Goal: Information Seeking & Learning: Learn about a topic

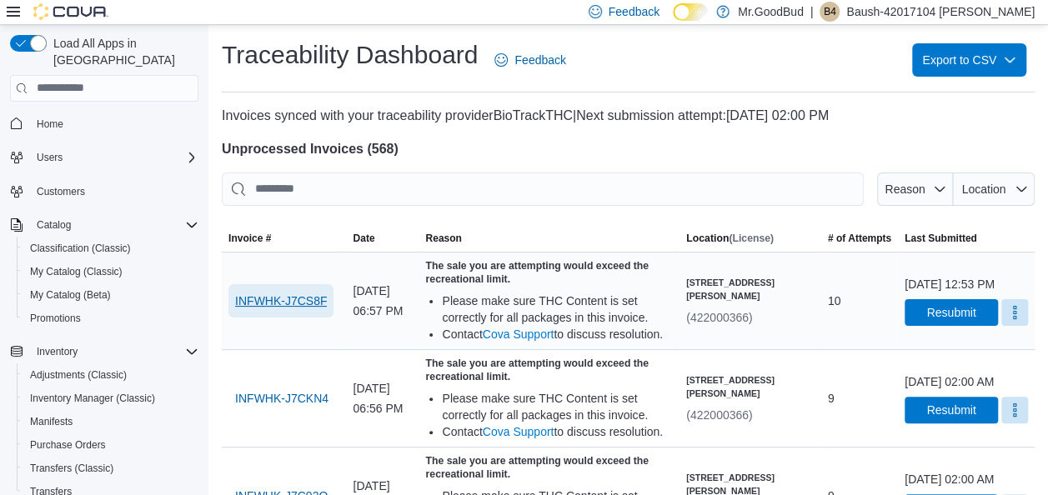
click at [304, 309] on span "INFWHK-J7CS8F" at bounding box center [281, 301] width 92 height 17
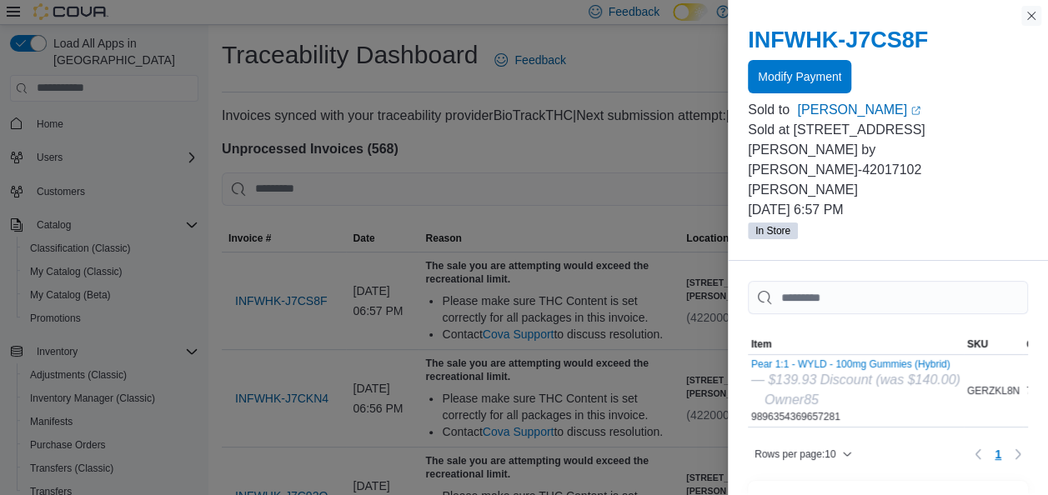
click at [1028, 10] on button "Close this dialog" at bounding box center [1031, 16] width 20 height 20
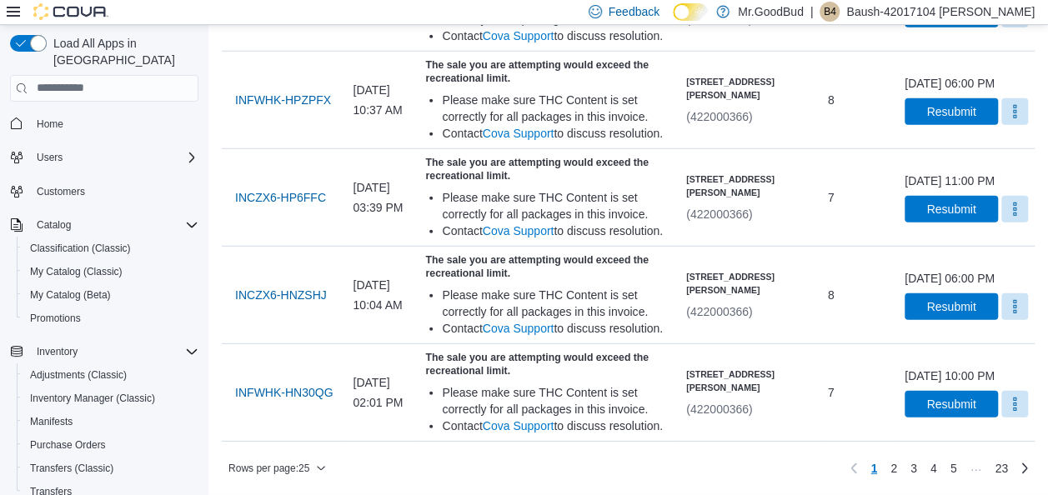
scroll to position [2658, 0]
click at [903, 473] on link "2" at bounding box center [893, 468] width 20 height 27
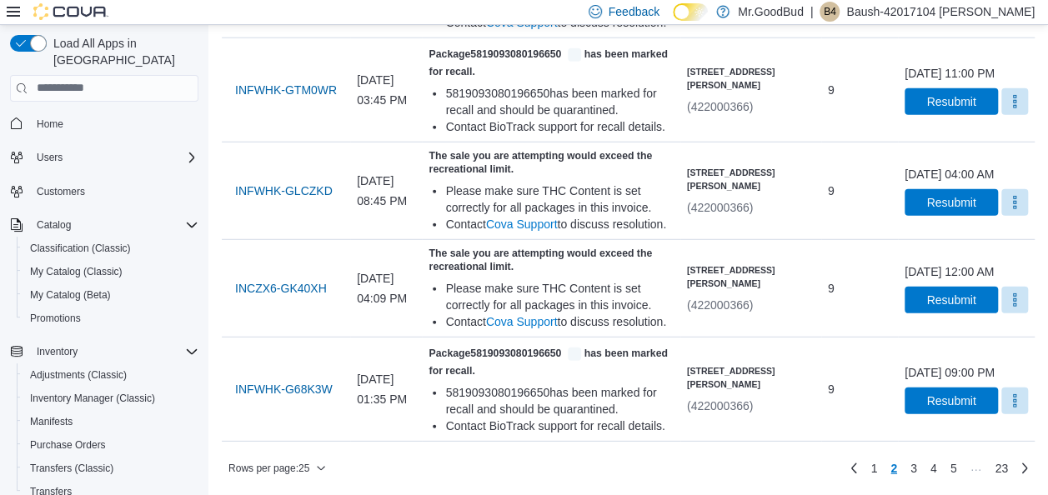
scroll to position [2604, 0]
click at [268, 390] on span "INFWHK-G68K3W" at bounding box center [284, 389] width 98 height 17
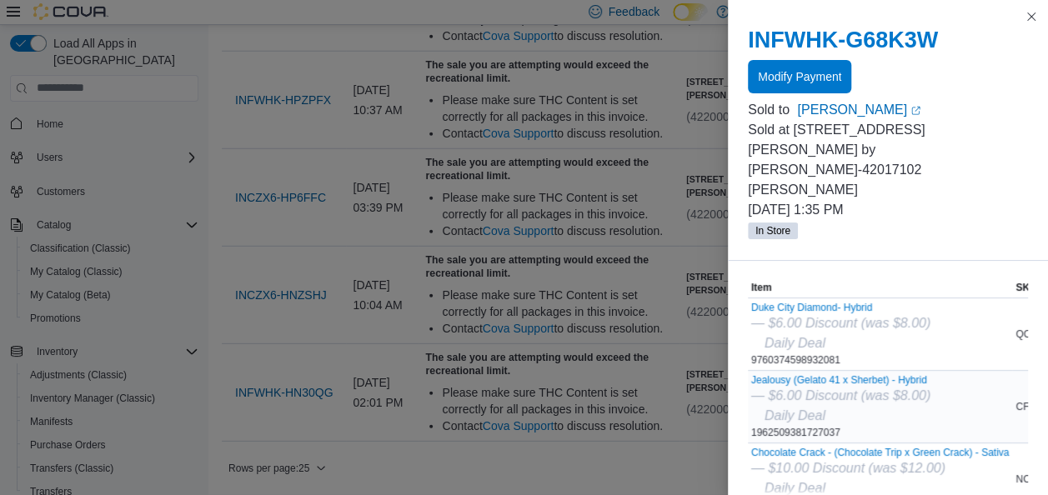
scroll to position [83, 0]
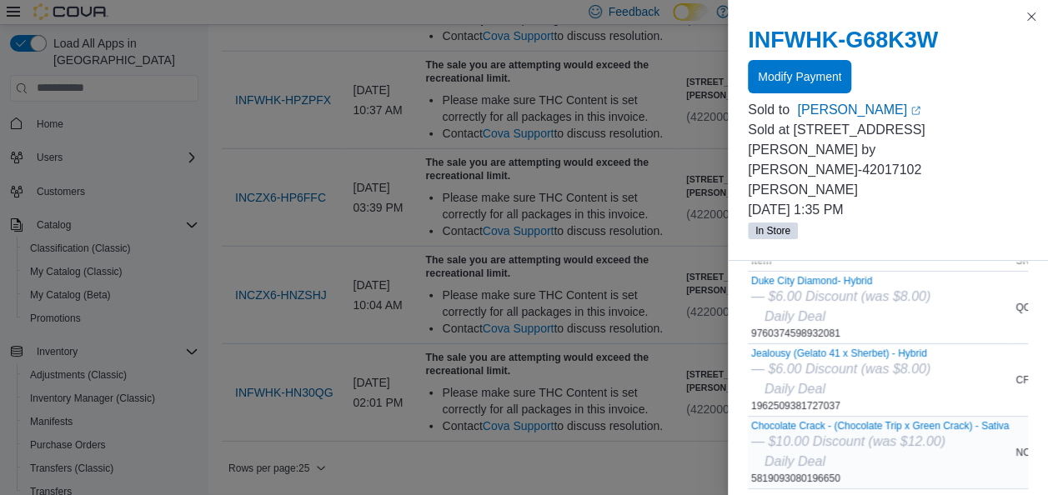
click at [812, 454] on icon "Daily Deal" at bounding box center [794, 461] width 61 height 14
click at [843, 420] on button "Chocolate Crack - (Chocolate Trip x Green Crack) - Sativa" at bounding box center [880, 426] width 258 height 12
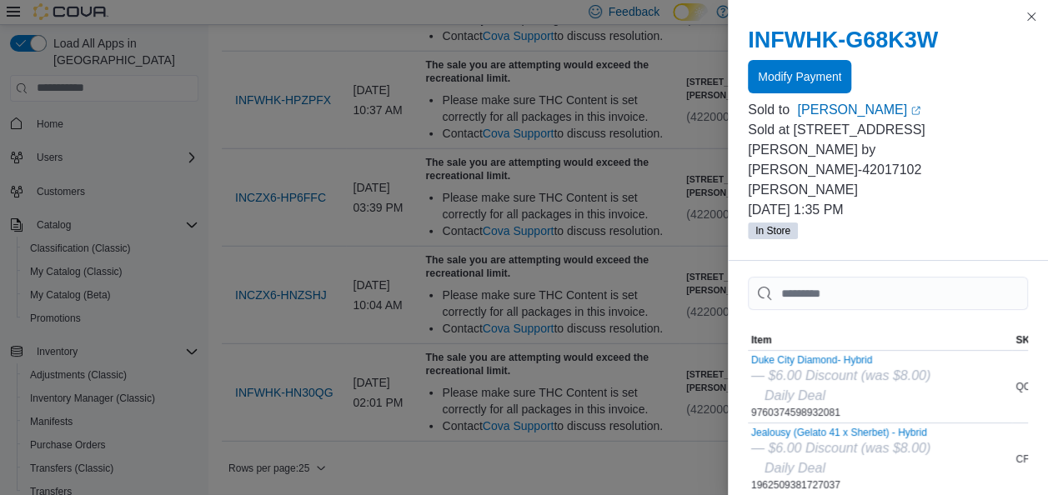
scroll to position [0, 0]
click at [1030, 17] on button "Close this dialog" at bounding box center [1031, 16] width 20 height 20
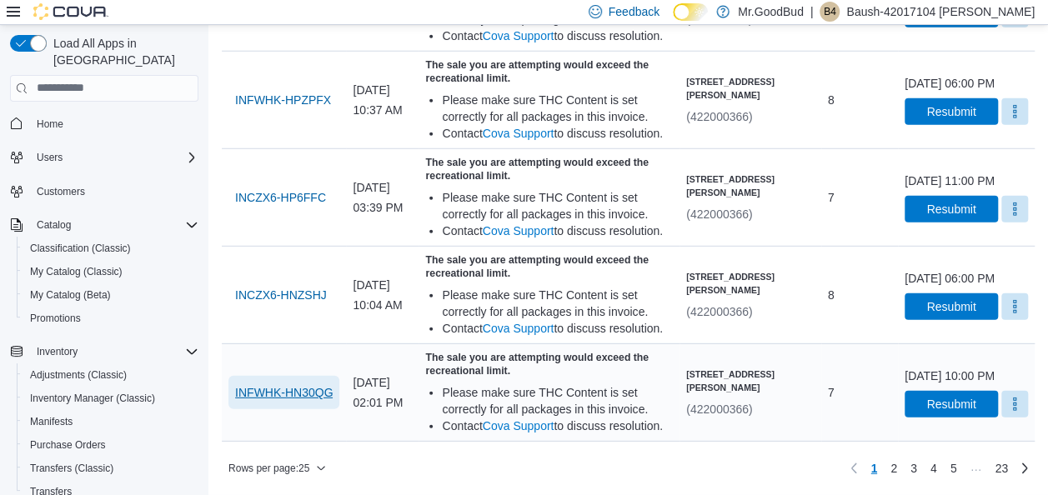
click at [319, 386] on span "INFWHK-HN30QG" at bounding box center [284, 392] width 98 height 17
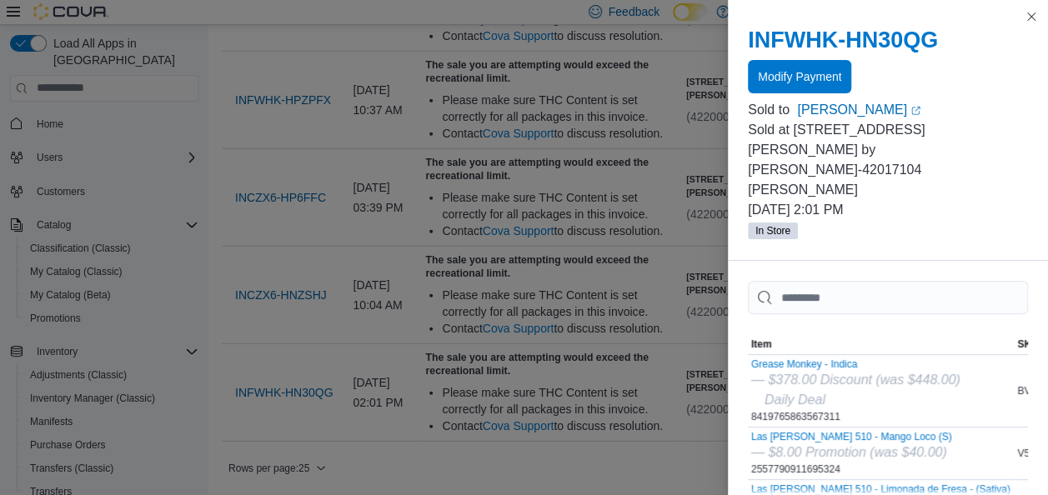
scroll to position [2658, 0]
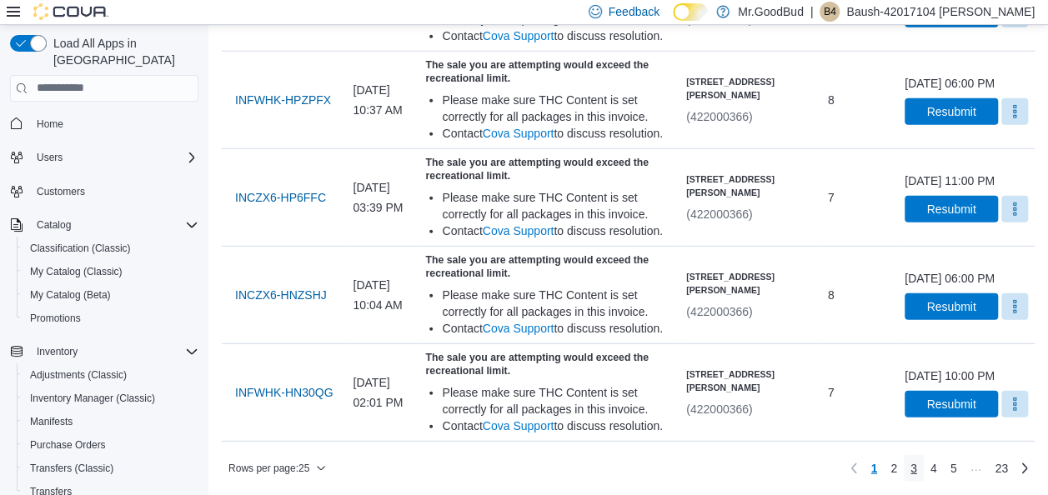
click at [923, 463] on link "3" at bounding box center [913, 468] width 20 height 27
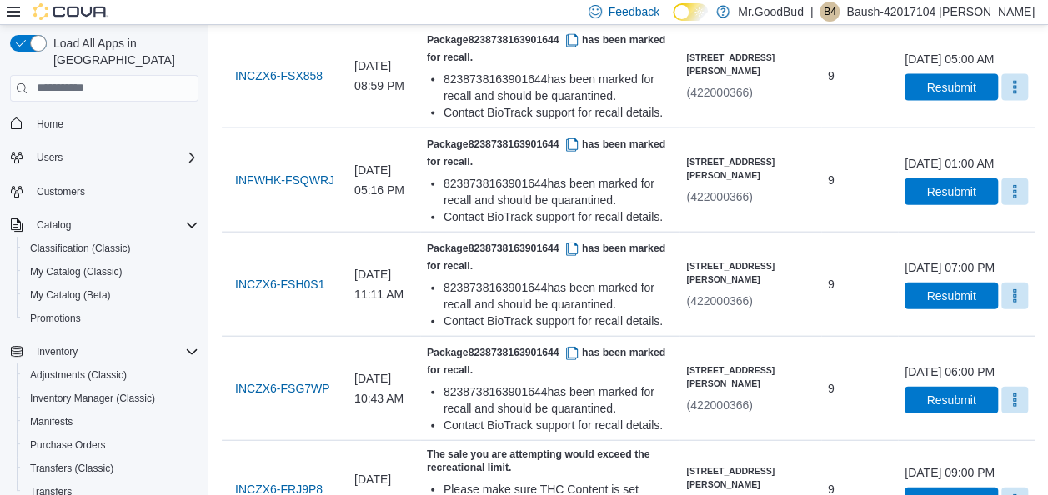
scroll to position [1828, 0]
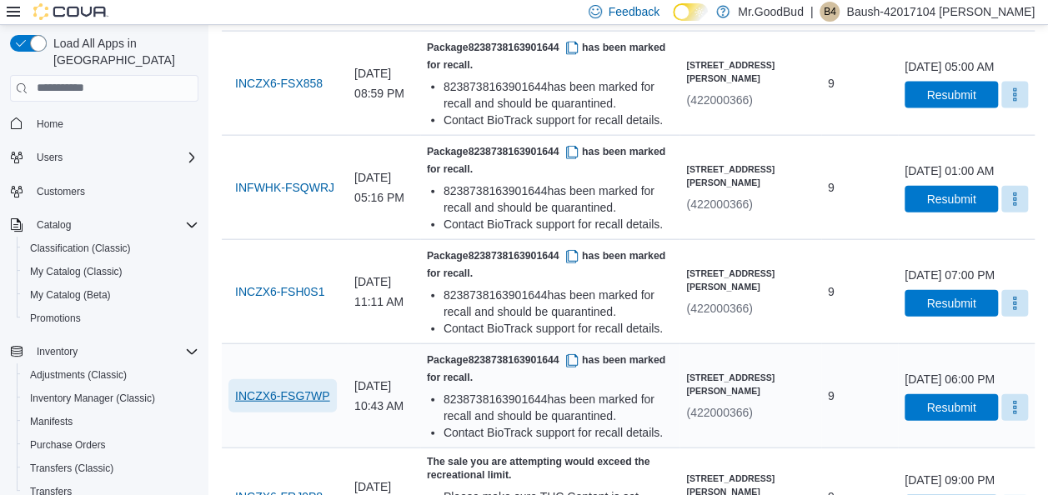
click at [294, 393] on span "INCZX6-FSG7WP" at bounding box center [282, 396] width 95 height 17
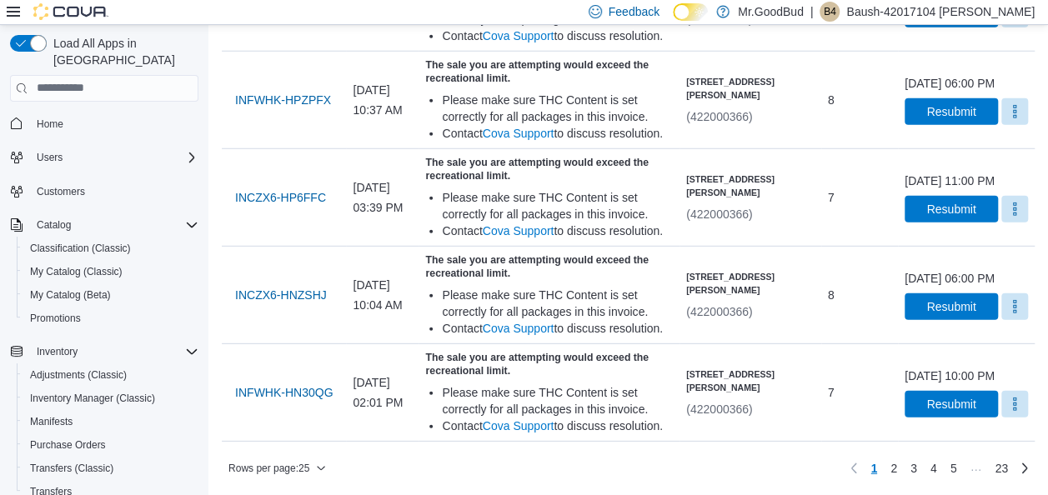
scroll to position [2658, 0]
click at [918, 468] on link "3" at bounding box center [913, 468] width 20 height 27
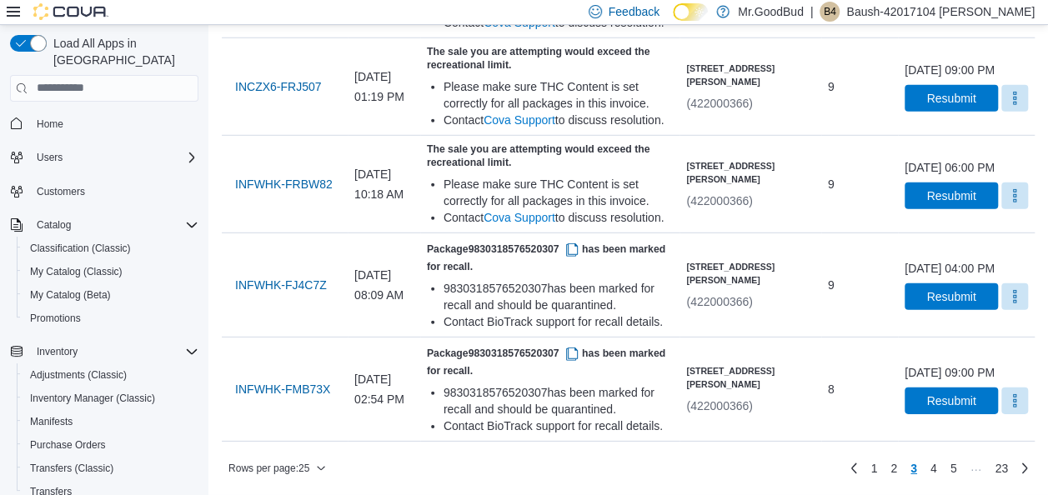
scroll to position [2328, 0]
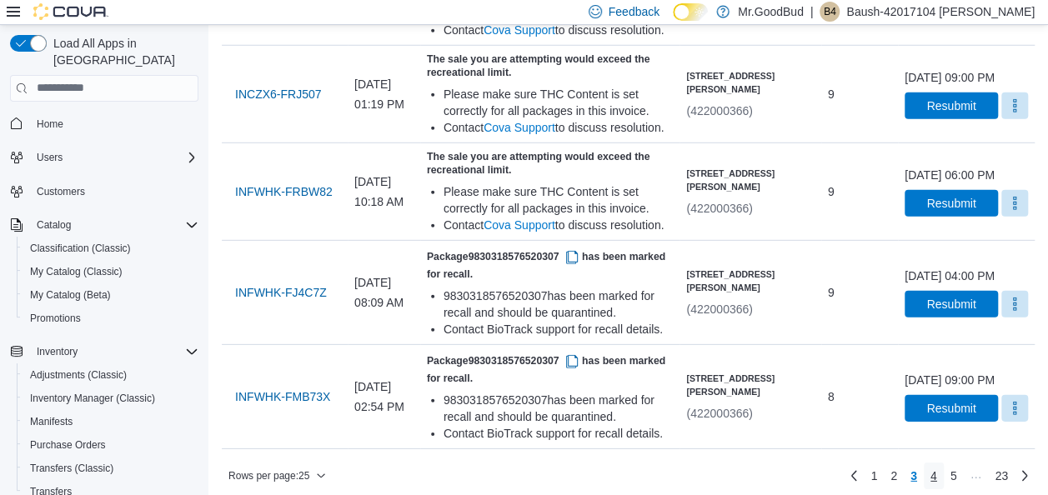
click at [937, 472] on span "4" at bounding box center [933, 476] width 7 height 17
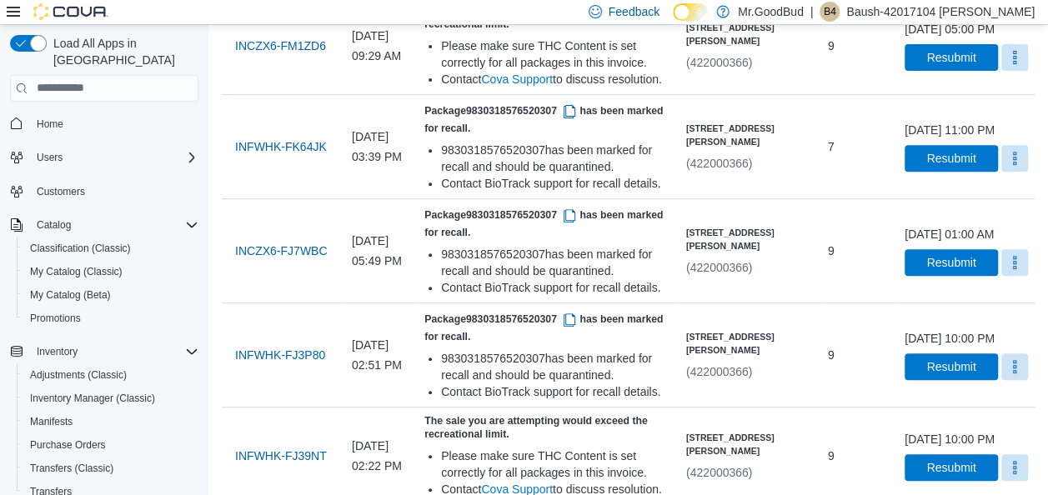
scroll to position [108, 0]
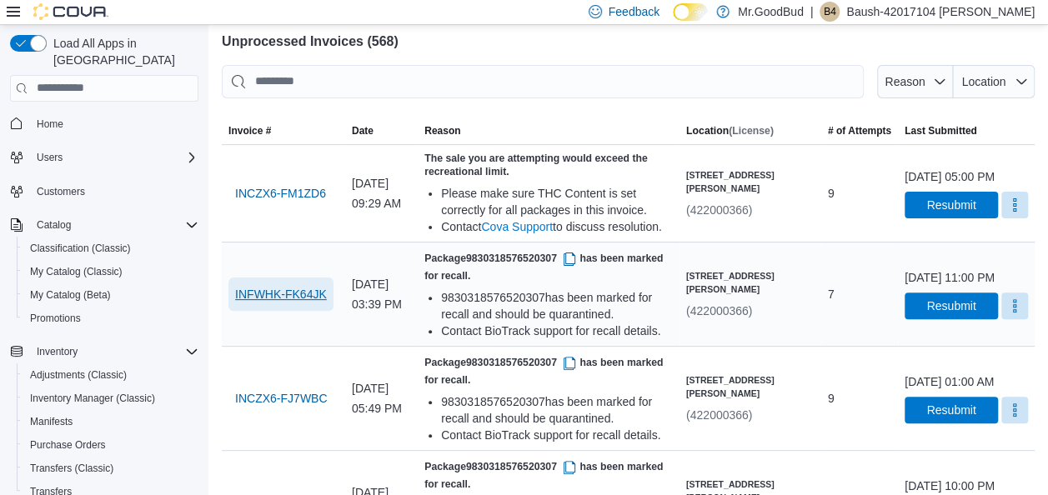
click at [277, 298] on span "INFWHK-FK64JK" at bounding box center [281, 294] width 92 height 17
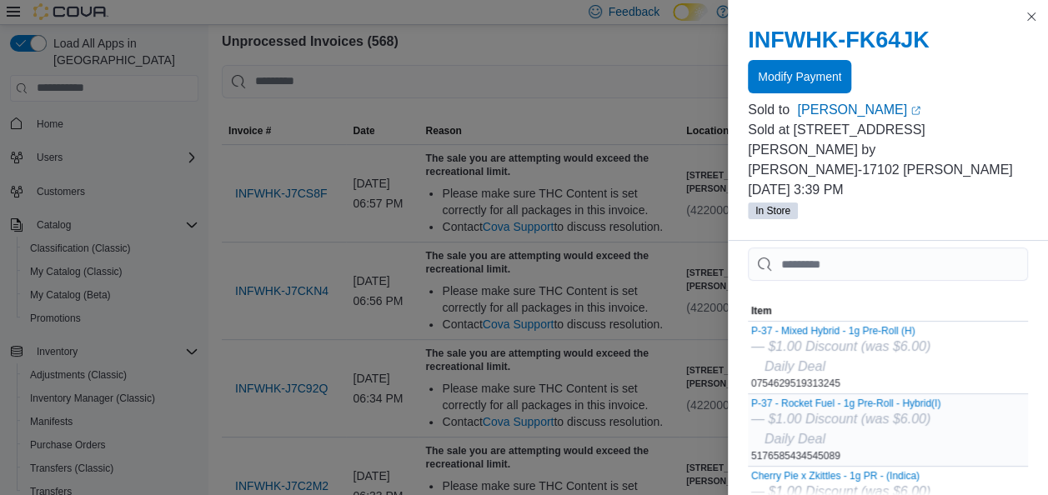
scroll to position [0, 0]
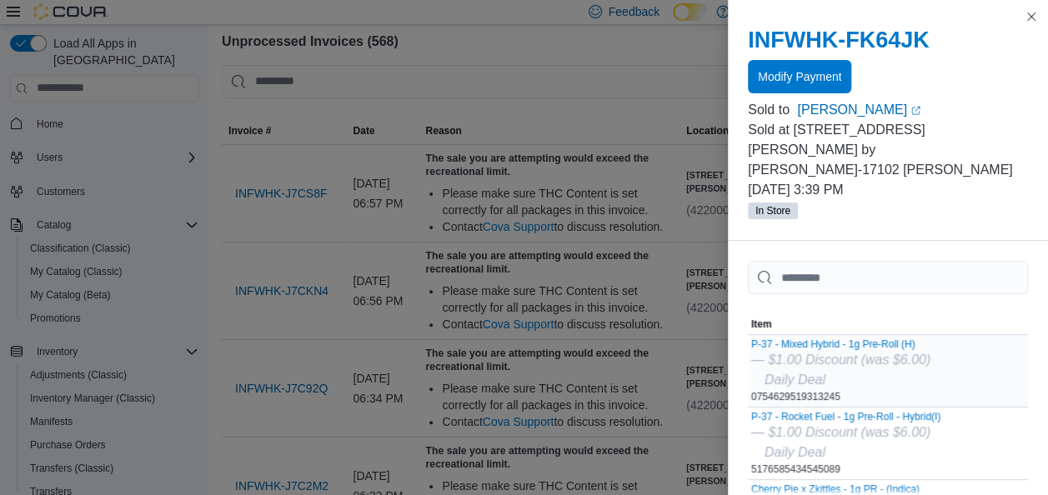
click at [800, 373] on icon "Daily Deal" at bounding box center [794, 380] width 61 height 14
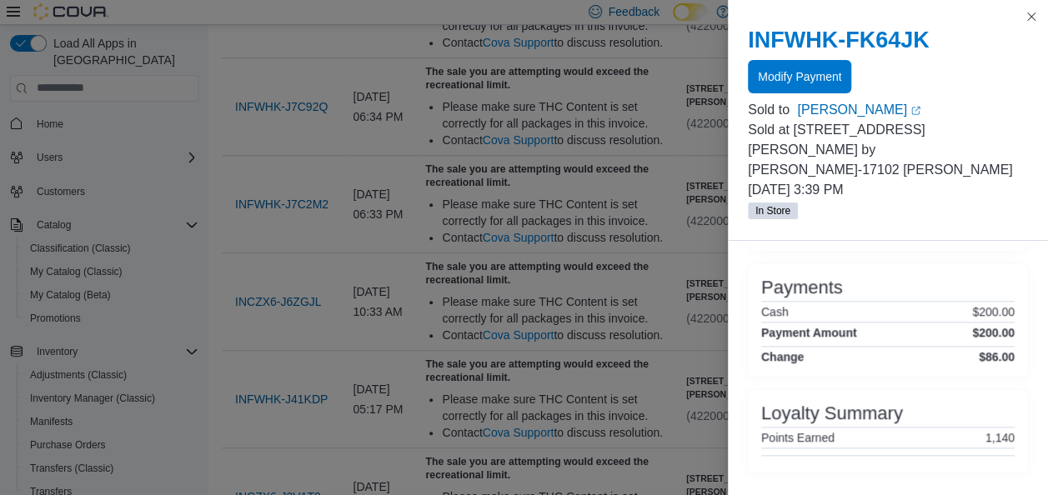
scroll to position [524, 0]
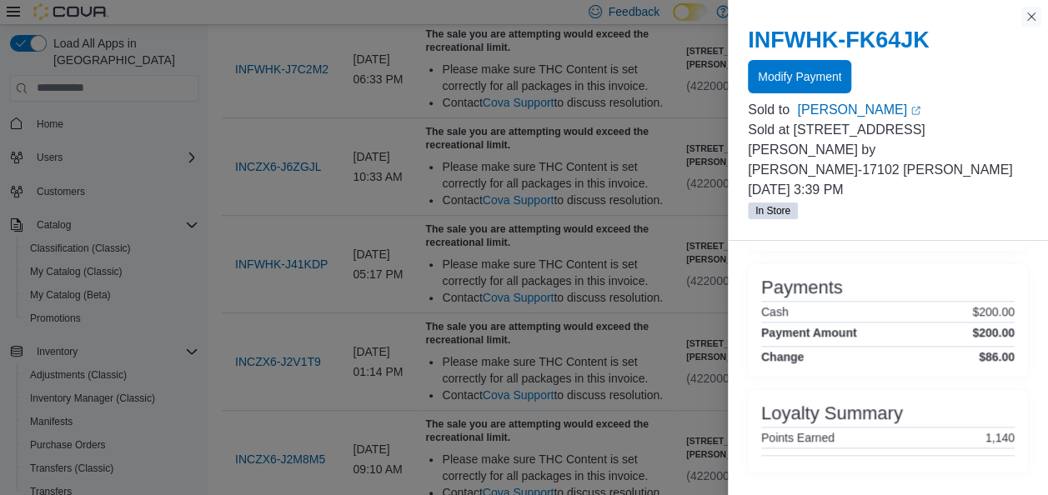
click at [1034, 5] on div "You are in a modal dialog. Press Escape or tap/click outside the dialog on the …" at bounding box center [888, 247] width 320 height 495
drag, startPoint x: 1027, startPoint y: 20, endPoint x: 894, endPoint y: 55, distance: 137.1
click at [1025, 20] on button "Close this dialog" at bounding box center [1031, 17] width 20 height 20
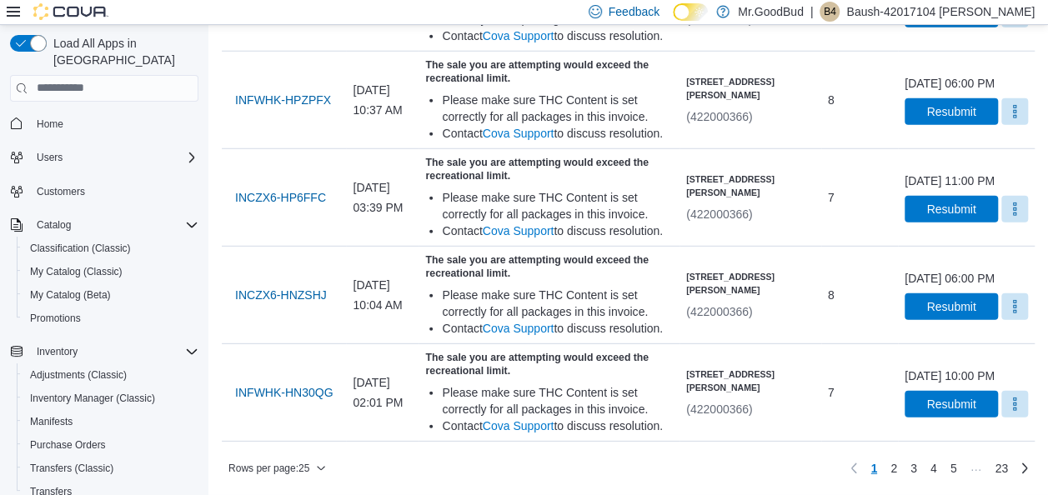
scroll to position [2658, 0]
click at [943, 473] on link "4" at bounding box center [933, 468] width 20 height 27
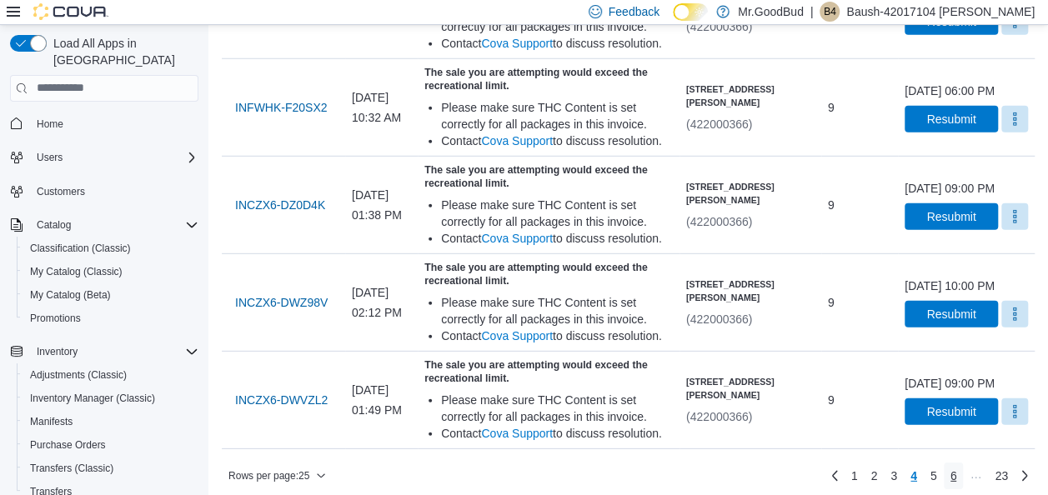
click at [957, 468] on span "6" at bounding box center [953, 476] width 7 height 17
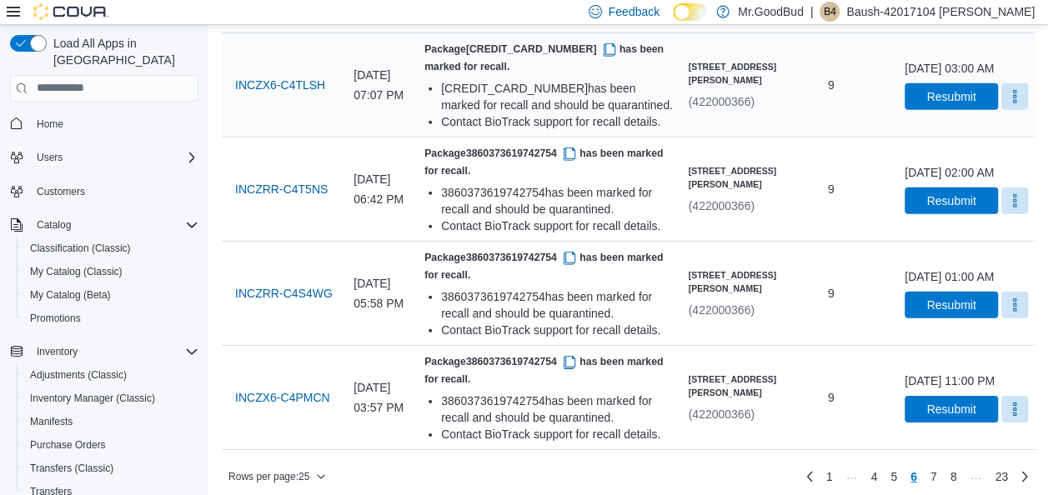
scroll to position [2381, 0]
